Goal: Task Accomplishment & Management: Complete application form

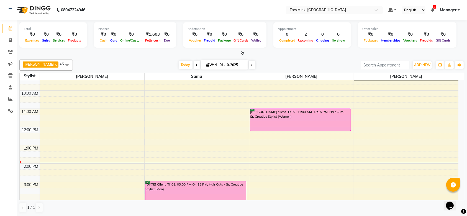
scroll to position [40, 0]
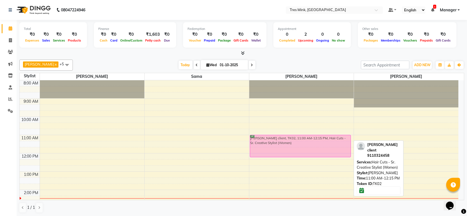
click at [290, 146] on div "[PERSON_NAME] client, TK02, 11:00 AM-12:15 PM, Hair Cuts - Sr. Creative Stylist…" at bounding box center [301, 198] width 104 height 237
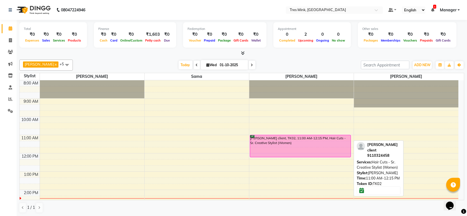
click at [305, 143] on div "[PERSON_NAME] client, TK02, 11:00 AM-12:15 PM, Hair Cuts - Sr. Creative Stylist…" at bounding box center [300, 146] width 101 height 22
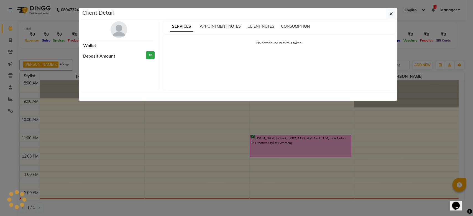
select select "6"
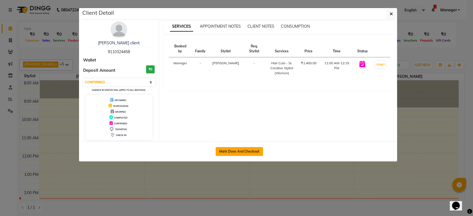
click at [244, 148] on button "Mark Done And Checkout" at bounding box center [238, 151] width 47 height 9
select select "service"
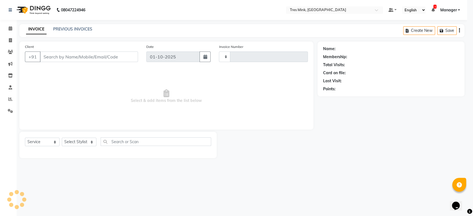
type input "0062"
select select "8733"
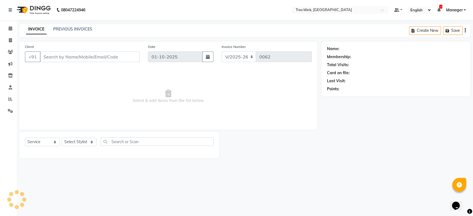
type input "9110324458"
select select "88454"
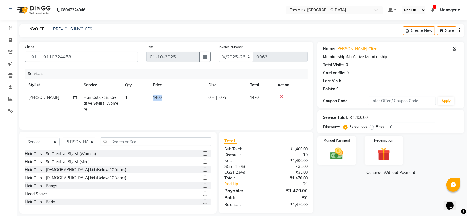
drag, startPoint x: 164, startPoint y: 96, endPoint x: 147, endPoint y: 98, distance: 17.5
click at [147, 98] on tr "[PERSON_NAME] Hair Cuts - Sr. Creative Stylist (Women) 1 1400 0 F | 0 % 1470" at bounding box center [166, 103] width 283 height 24
click at [159, 96] on span "1400" at bounding box center [157, 97] width 9 height 5
select select "88454"
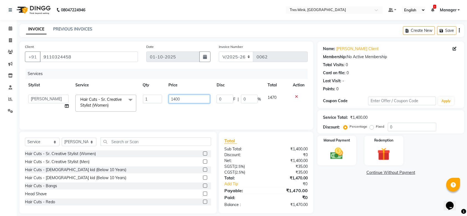
click at [188, 99] on input "1400" at bounding box center [190, 99] width 42 height 9
type input "1"
type input "1300"
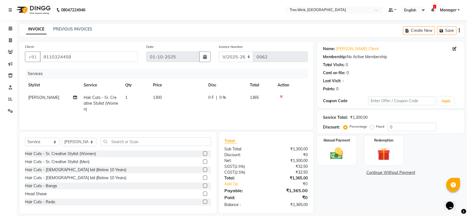
click at [211, 96] on span "0 F" at bounding box center [211, 98] width 6 height 6
select select "88454"
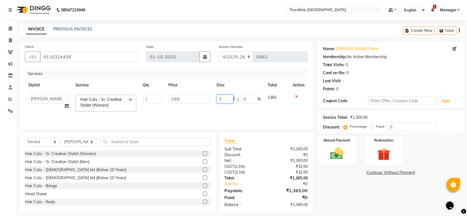
click at [219, 96] on input "0" at bounding box center [225, 99] width 17 height 9
click at [226, 99] on input "500" at bounding box center [225, 99] width 17 height 9
type input "50"
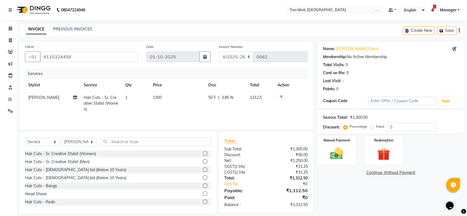
click at [230, 96] on span "3.85 %" at bounding box center [227, 98] width 12 height 6
select select "88454"
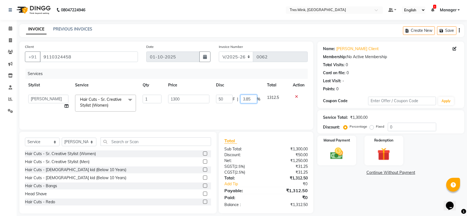
click at [254, 98] on input "3.85" at bounding box center [248, 99] width 17 height 9
type input "3"
type input "5"
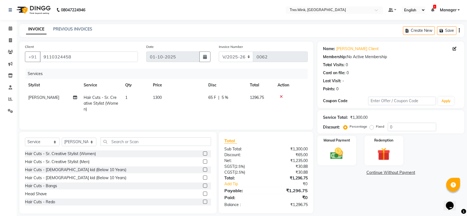
click at [280, 101] on tr "[PERSON_NAME] Hair Cuts - Sr. Creative Stylist (Women) 1 1300 65 F | 5 % 1296.75" at bounding box center [166, 103] width 283 height 24
click at [214, 96] on span "65 F" at bounding box center [212, 97] width 8 height 6
select select "88454"
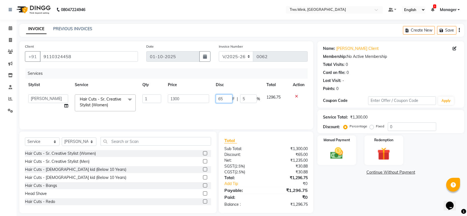
click at [224, 99] on input "65" at bounding box center [224, 98] width 17 height 9
type input "6"
type input "50"
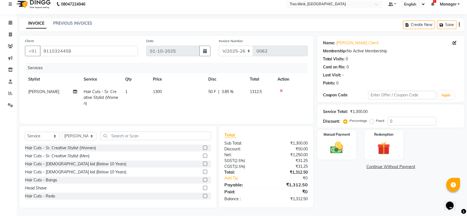
scroll to position [0, 0]
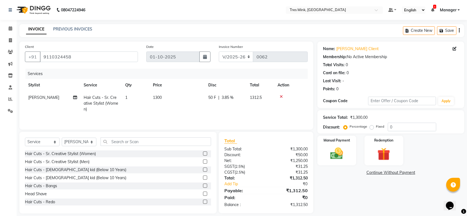
click at [218, 97] on span "|" at bounding box center [218, 98] width 1 height 6
select select "88454"
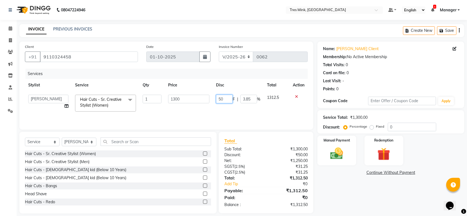
click at [225, 100] on input "50" at bounding box center [224, 99] width 17 height 9
type input "5"
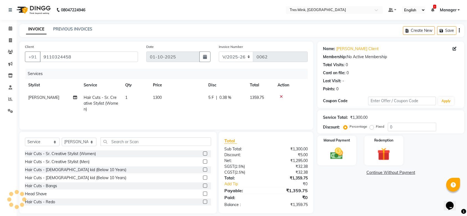
click at [228, 96] on span "0.38 %" at bounding box center [225, 98] width 12 height 6
select select "88454"
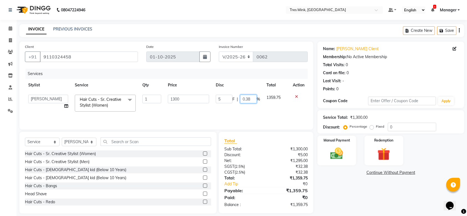
click at [250, 99] on input "0.38" at bounding box center [248, 99] width 17 height 9
type input "0"
type input "50"
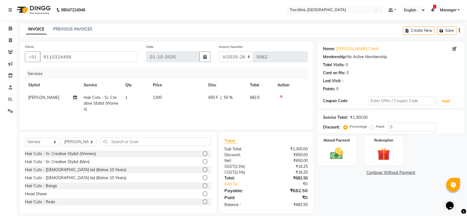
click at [274, 113] on tr "[PERSON_NAME] Hair Cuts - Sr. Creative Stylist (Women) 1 1300 650 F | 50 % 682.5" at bounding box center [166, 103] width 283 height 24
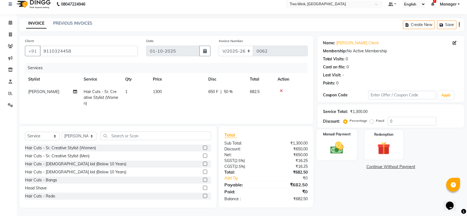
click at [343, 147] on img at bounding box center [337, 147] width 22 height 15
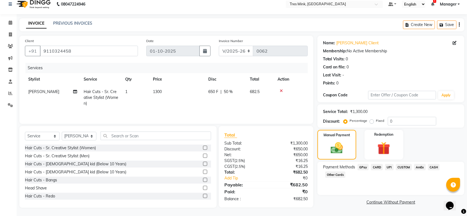
click at [391, 166] on span "UPI" at bounding box center [389, 167] width 9 height 6
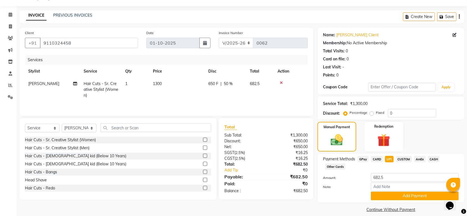
scroll to position [20, 0]
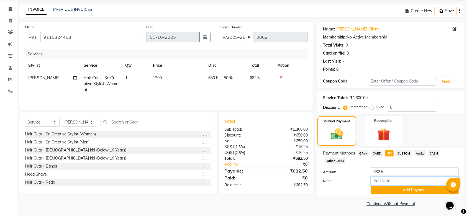
click at [402, 181] on input "Note:" at bounding box center [415, 181] width 88 height 9
type input "k"
type input "haircut"
click at [419, 191] on button "Add Payment" at bounding box center [415, 190] width 88 height 9
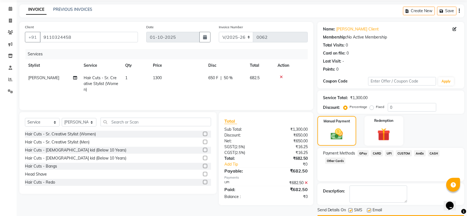
scroll to position [35, 0]
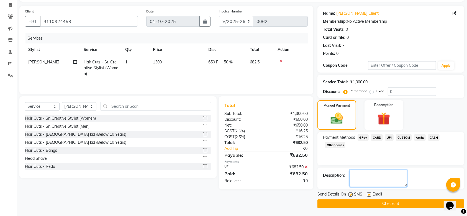
click at [398, 178] on textarea at bounding box center [378, 178] width 58 height 17
type textarea "kiran"
click at [383, 205] on button "Checkout" at bounding box center [390, 203] width 147 height 9
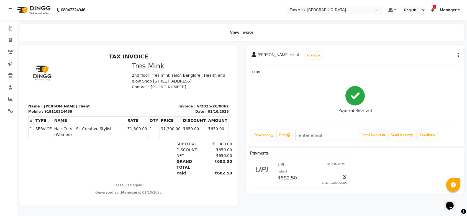
scroll to position [4, 0]
click at [11, 37] on span at bounding box center [11, 40] width 10 height 6
select select "8733"
select select "service"
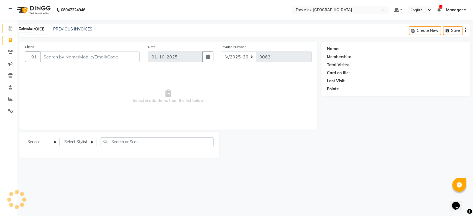
click at [11, 27] on icon at bounding box center [11, 28] width 4 height 4
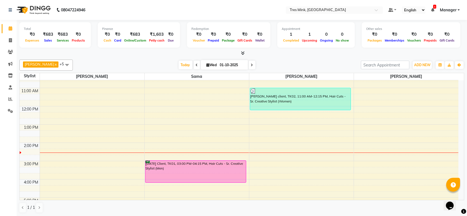
scroll to position [44, 0]
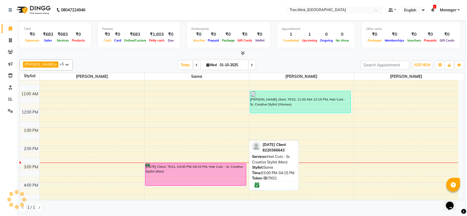
click at [183, 176] on div "[DATE] Client, TK01, 03:00 PM-04:15 PM, Hair Cuts - Sr. Creative Stylist (Men)" at bounding box center [195, 175] width 101 height 22
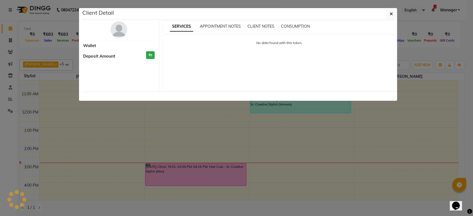
select select "6"
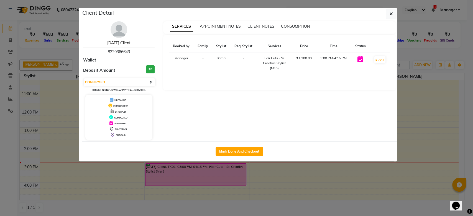
click at [123, 42] on link "[DATE] Client" at bounding box center [118, 42] width 23 height 5
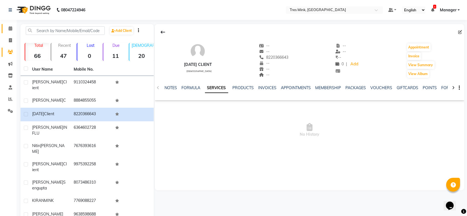
click at [8, 25] on link "Calendar" at bounding box center [8, 28] width 13 height 9
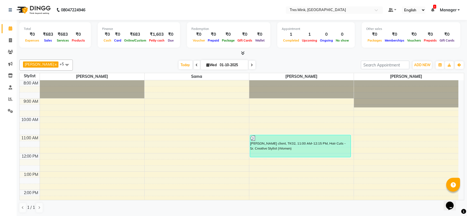
scroll to position [74, 0]
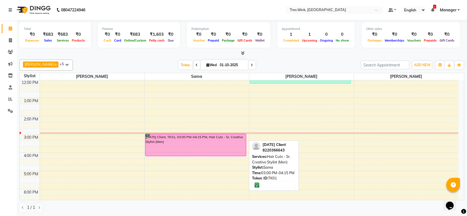
click at [218, 145] on div "[DATE] Client, TK01, 03:00 PM-04:15 PM, Hair Cuts - Sr. Creative Stylist (Men)" at bounding box center [195, 145] width 101 height 22
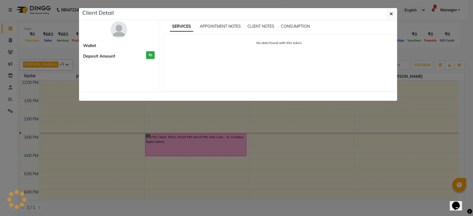
select select "6"
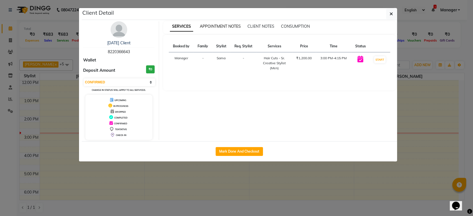
click at [227, 28] on span "APPOINTMENT NOTES" at bounding box center [220, 26] width 41 height 5
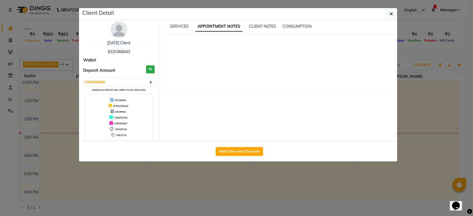
click at [311, 171] on ngb-modal-window "Client Detail [DATE] Client 8220366643 Wallet Deposit Amount ₹0 Select IN SERVI…" at bounding box center [236, 108] width 473 height 216
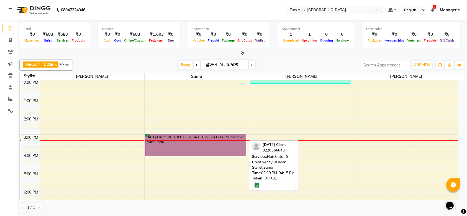
click at [208, 144] on link "[DATE] Client, TK01, 03:00 PM-04:15 PM, Hair Cuts - Sr. Creative Stylist (Men)" at bounding box center [195, 145] width 101 height 22
select select "6"
click at [201, 152] on link "[DATE] Client, TK01, 03:00 PM-04:15 PM, Hair Cuts - Sr. Creative Stylist (Men)" at bounding box center [195, 145] width 101 height 22
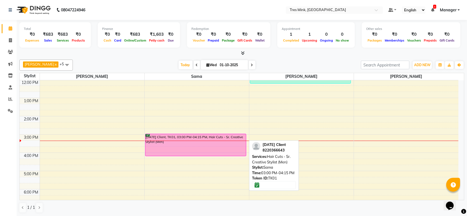
select select "6"
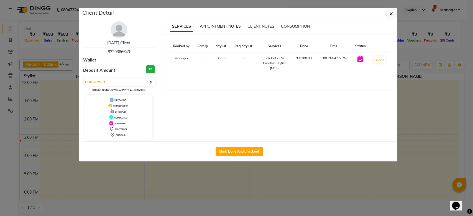
click at [215, 27] on span "APPOINTMENT NOTES" at bounding box center [220, 26] width 41 height 5
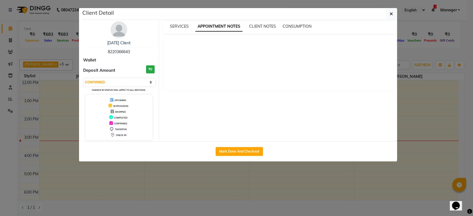
click at [420, 140] on ngb-modal-window "Client Detail [DATE] Client 8220366643 Wallet Deposit Amount ₹0 Select IN SERVI…" at bounding box center [236, 108] width 473 height 216
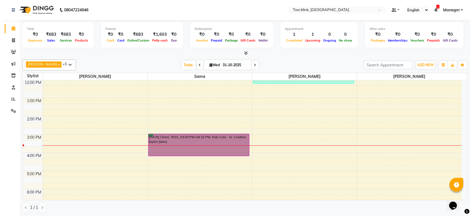
scroll to position [117, 0]
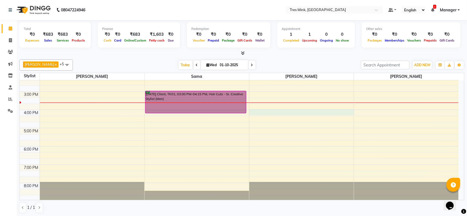
click at [290, 110] on div "8:00 AM 9:00 AM 10:00 AM 11:00 AM 12:00 PM 1:00 PM 2:00 PM 3:00 PM 4:00 PM 5:00…" at bounding box center [239, 82] width 439 height 237
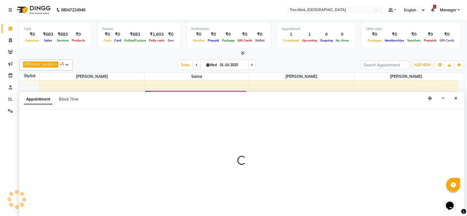
select select "88454"
select select "960"
select select "tentative"
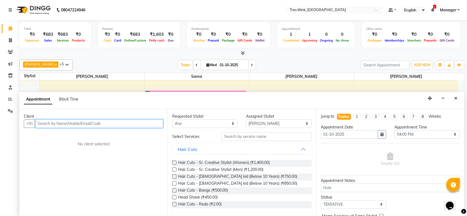
click at [145, 124] on input "text" at bounding box center [99, 123] width 128 height 9
type input "8074049408"
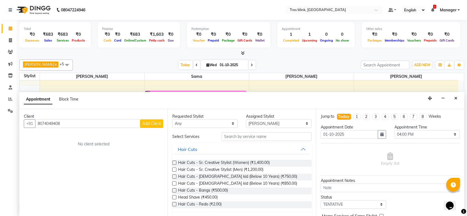
click at [153, 122] on span "Add Client" at bounding box center [151, 123] width 19 height 5
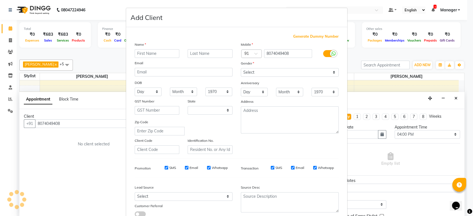
select select "22"
type input "Shruti"
click at [206, 52] on input "text" at bounding box center [209, 53] width 45 height 9
click at [189, 53] on input "client" at bounding box center [209, 53] width 45 height 9
type input "Client"
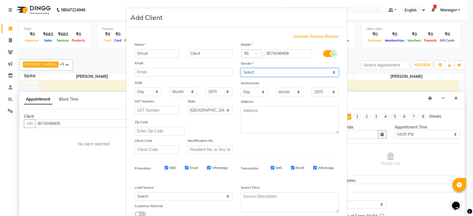
click at [301, 75] on select "Select [DEMOGRAPHIC_DATA] [DEMOGRAPHIC_DATA] Other Prefer Not To Say" at bounding box center [290, 72] width 98 height 9
select select "[DEMOGRAPHIC_DATA]"
click at [241, 68] on select "Select [DEMOGRAPHIC_DATA] [DEMOGRAPHIC_DATA] Other Prefer Not To Say" at bounding box center [290, 72] width 98 height 9
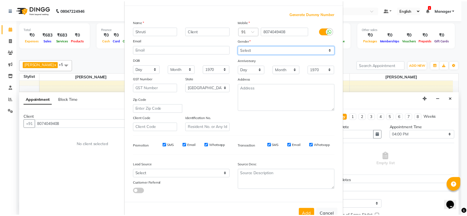
scroll to position [38, 0]
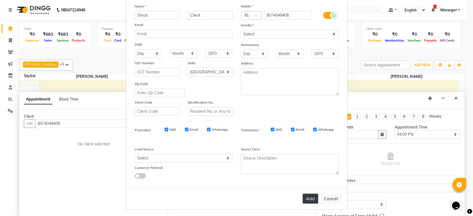
click at [307, 195] on button "Add" at bounding box center [310, 199] width 16 height 10
select select
select select "null"
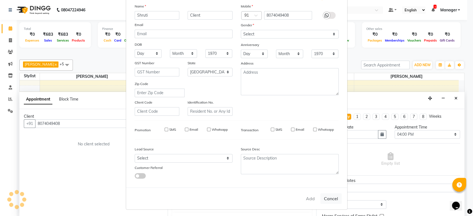
select select
checkbox input "false"
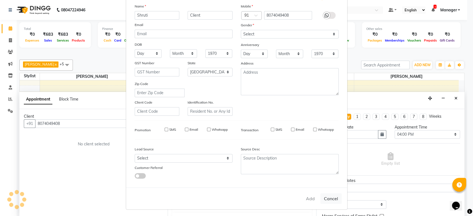
checkbox input "false"
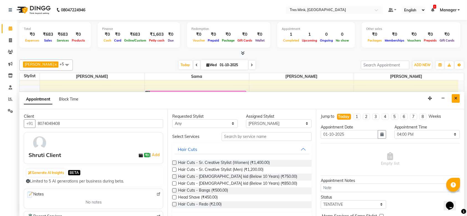
click at [459, 98] on button "Close" at bounding box center [456, 98] width 8 height 9
